Goal: Entertainment & Leisure: Consume media (video, audio)

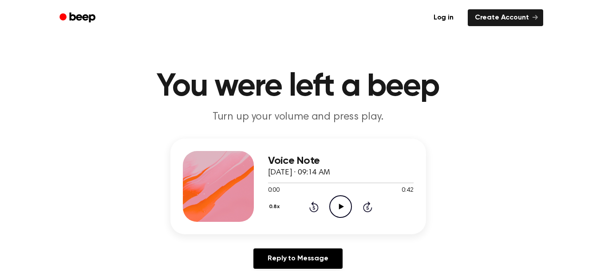
click at [342, 205] on icon "Play Audio" at bounding box center [340, 207] width 23 height 23
